Goal: Information Seeking & Learning: Compare options

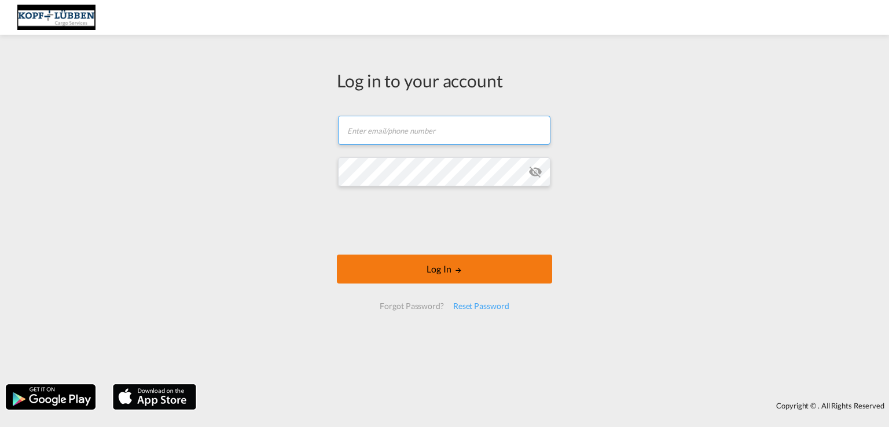
type input "[EMAIL_ADDRESS][PERSON_NAME][DOMAIN_NAME]"
click at [430, 278] on button "Log In" at bounding box center [444, 269] width 215 height 29
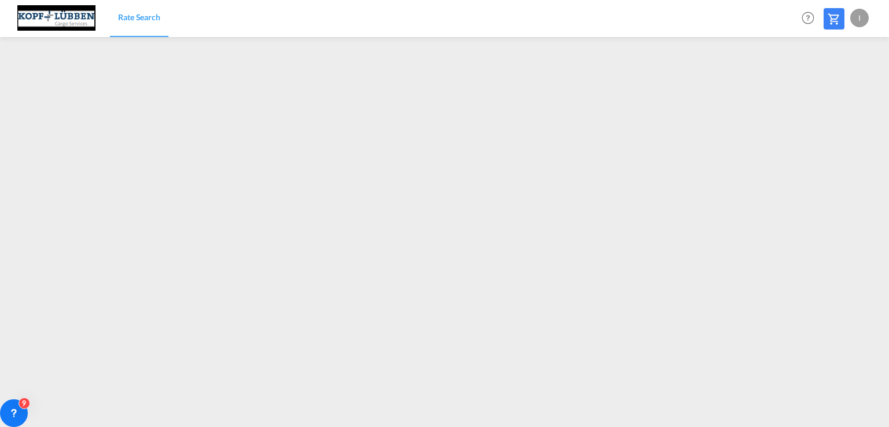
click at [859, 22] on div "I" at bounding box center [859, 18] width 19 height 19
click at [824, 88] on button "Logout" at bounding box center [846, 88] width 75 height 23
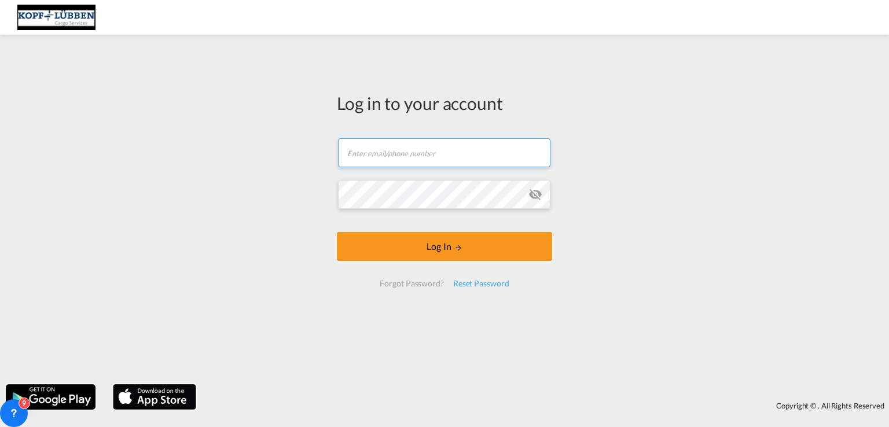
type input "[EMAIL_ADDRESS][PERSON_NAME][DOMAIN_NAME]"
